Goal: Navigation & Orientation: Find specific page/section

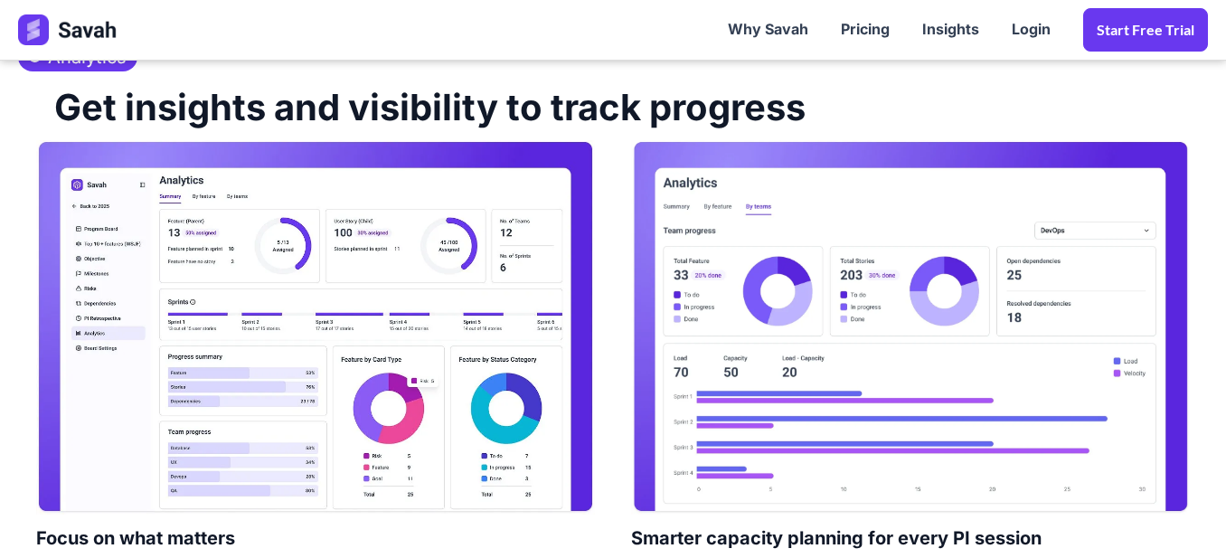
scroll to position [2623, 0]
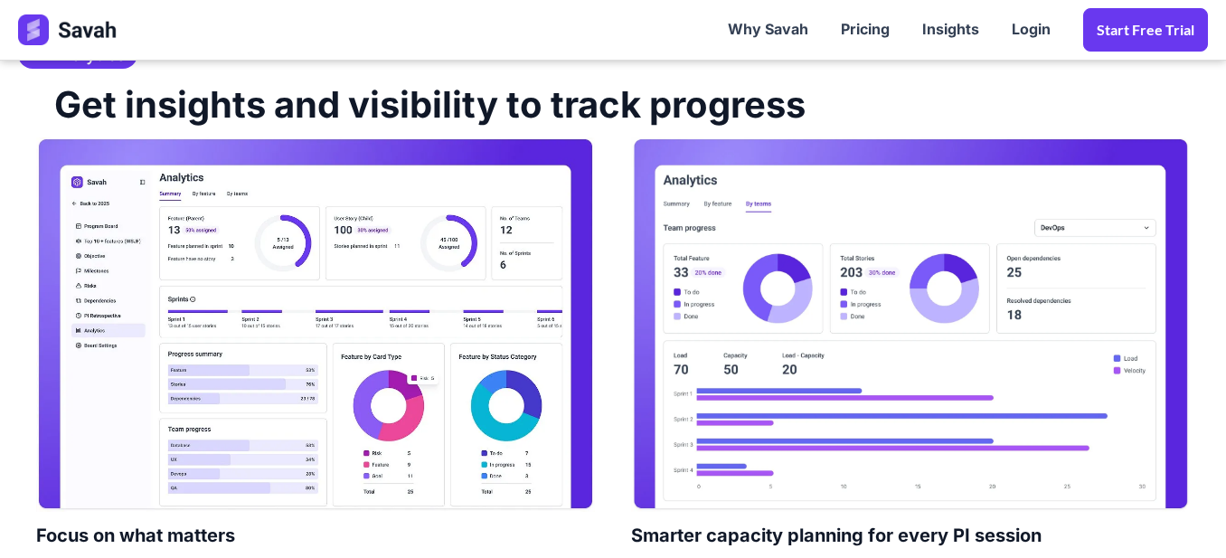
click at [277, 283] on img at bounding box center [315, 324] width 559 height 374
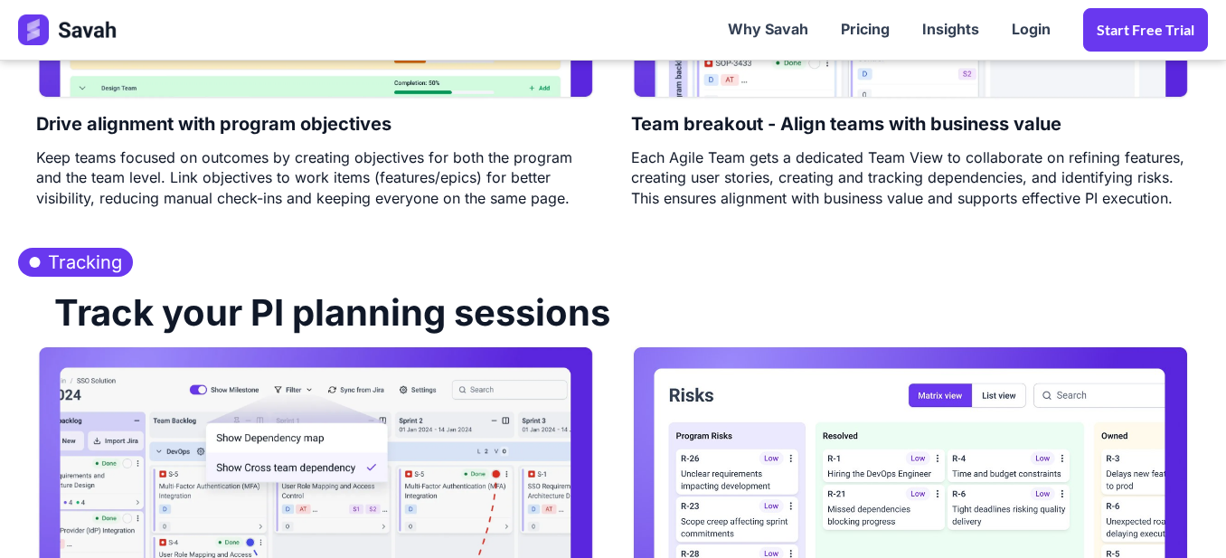
scroll to position [1447, 0]
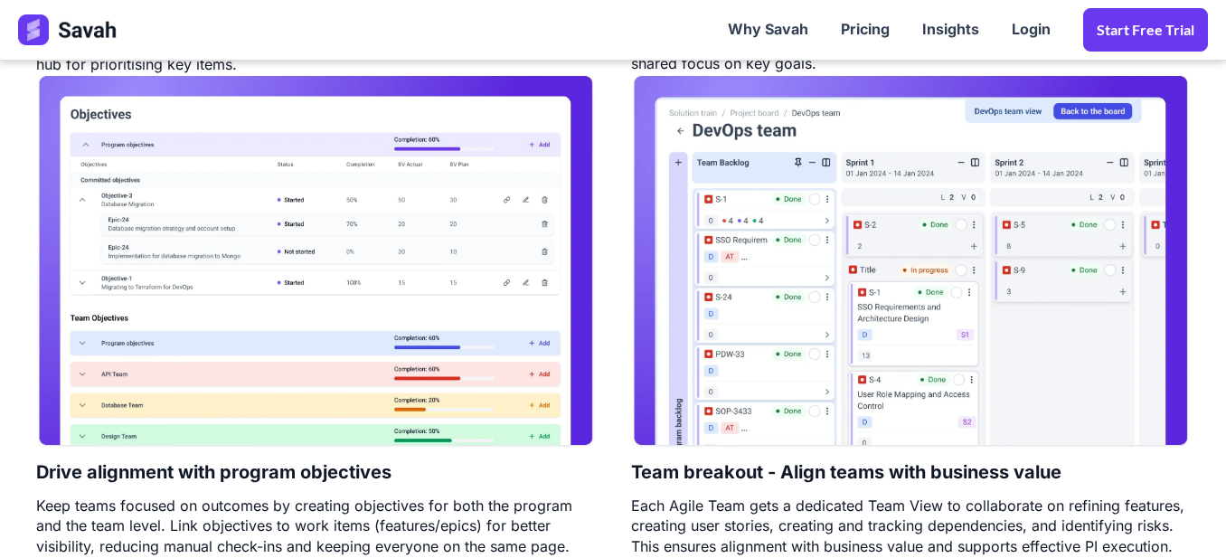
click at [321, 175] on img at bounding box center [315, 261] width 559 height 374
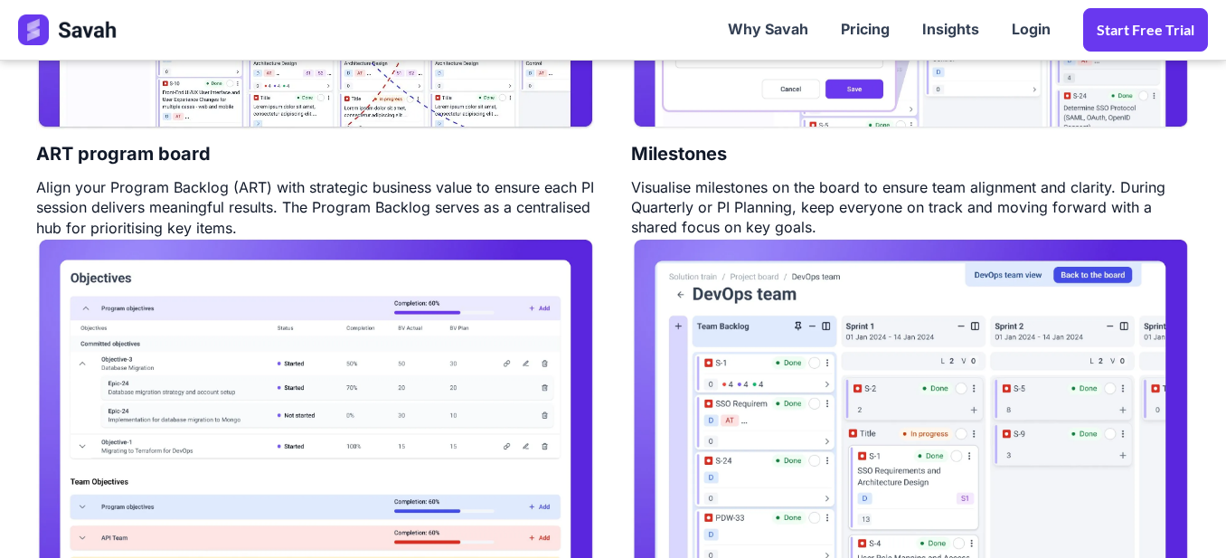
scroll to position [995, 0]
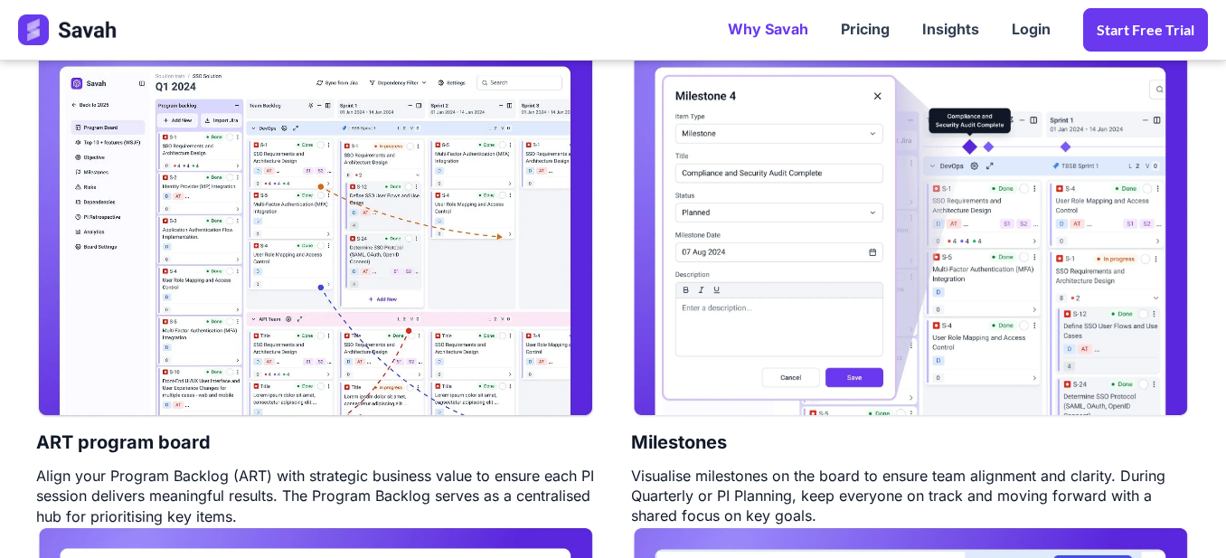
click at [792, 22] on link "Why Savah" at bounding box center [768, 30] width 113 height 56
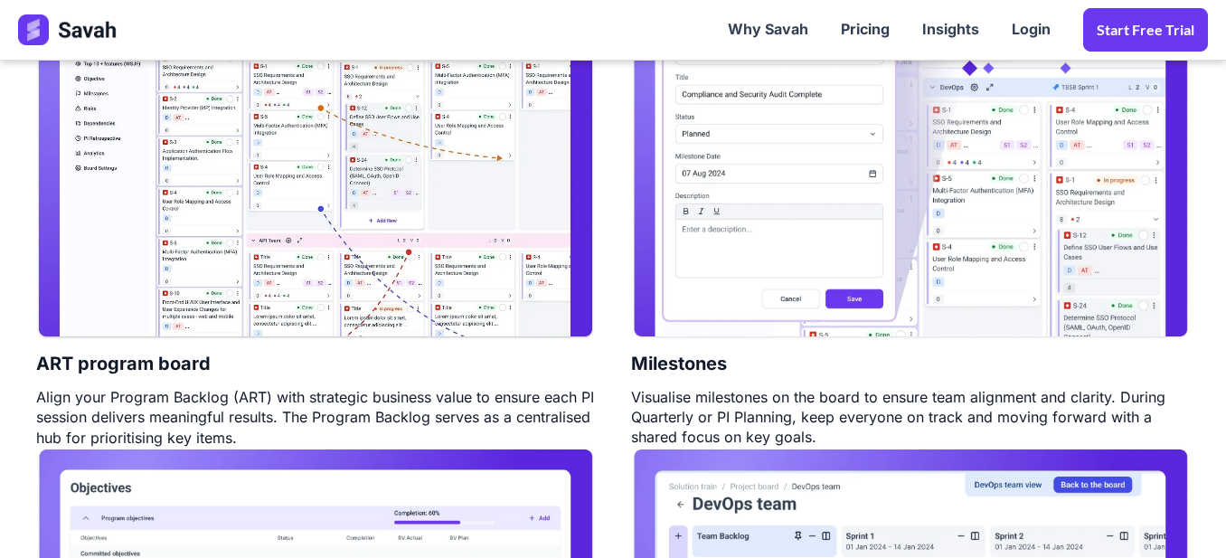
scroll to position [1085, 0]
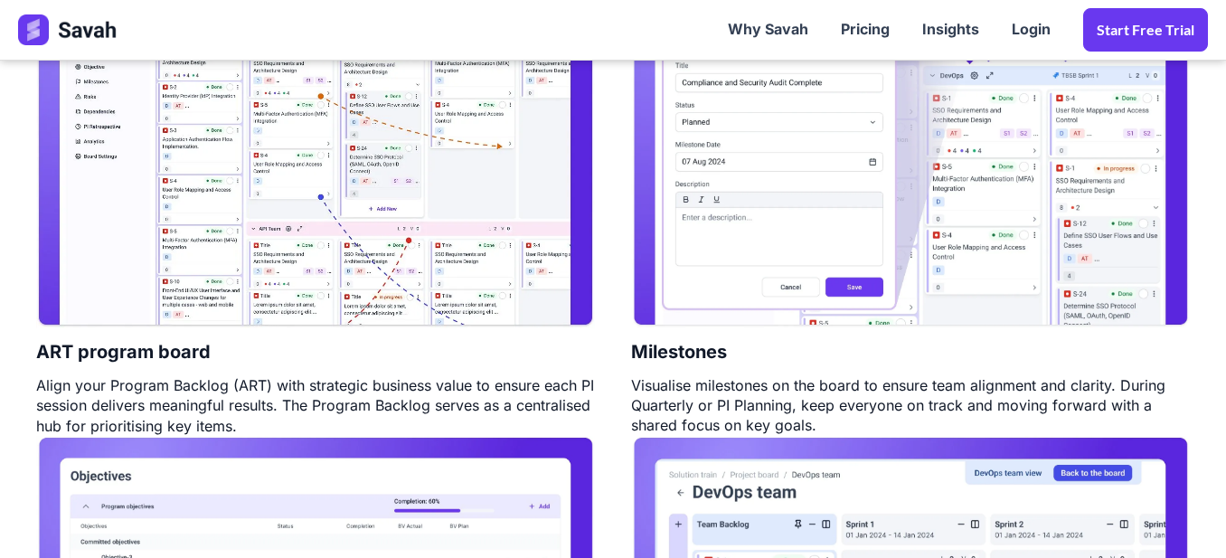
click at [506, 200] on img at bounding box center [315, 141] width 559 height 374
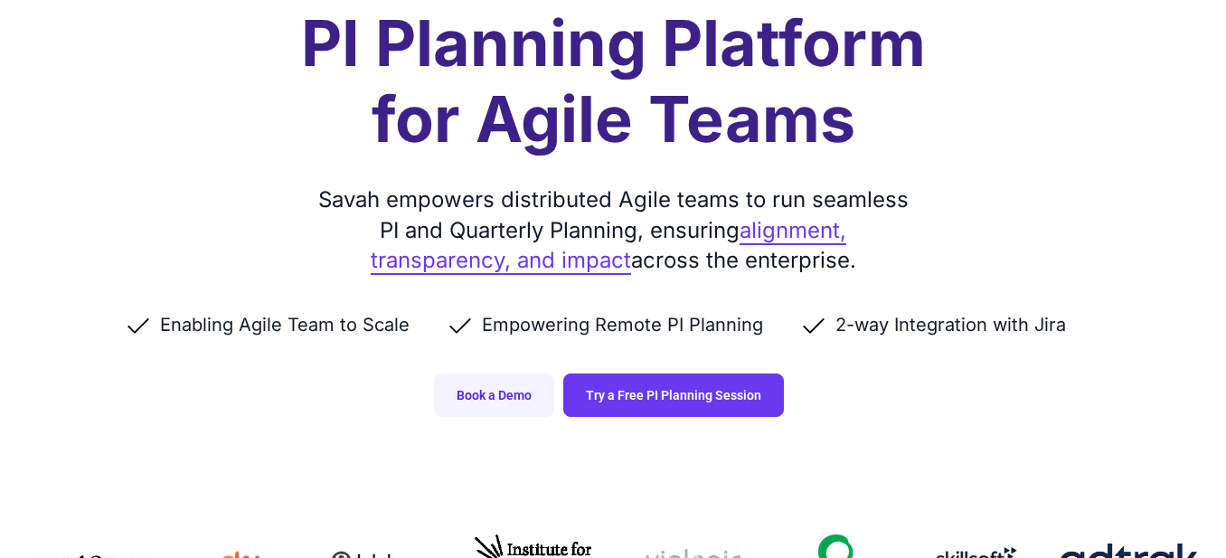
scroll to position [181, 0]
